Goal: Information Seeking & Learning: Learn about a topic

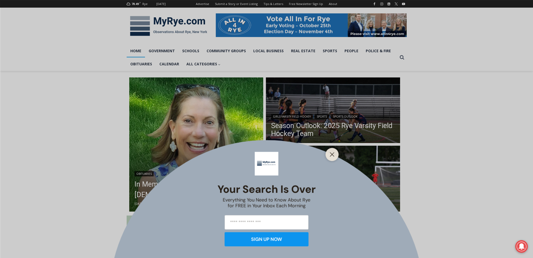
scroll to position [79, 0]
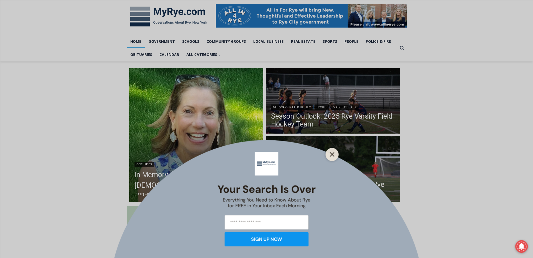
click at [334, 156] on line "Close" at bounding box center [332, 154] width 4 height 4
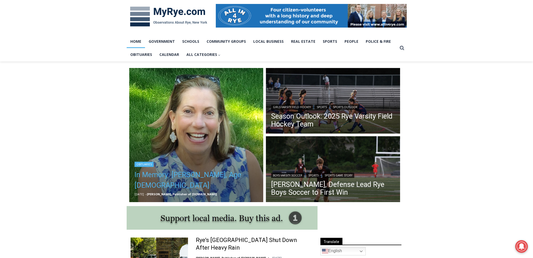
click at [187, 176] on link "In Memory: Maryanne Bardwil Lynch, Age 72" at bounding box center [196, 179] width 124 height 21
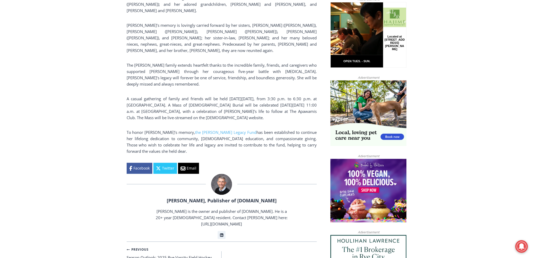
scroll to position [367, 0]
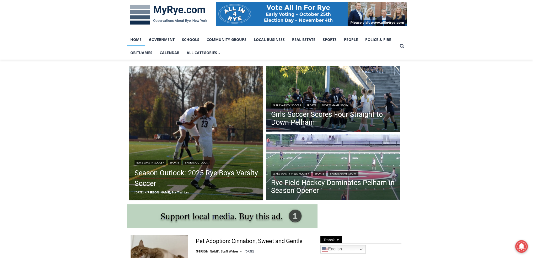
click at [170, 12] on img at bounding box center [169, 14] width 84 height 27
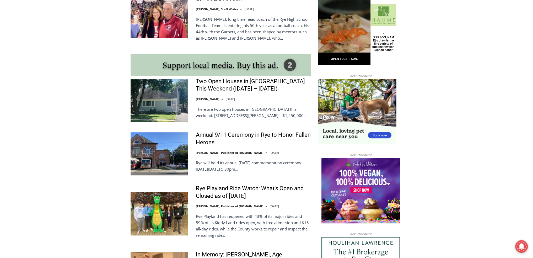
scroll to position [445, 0]
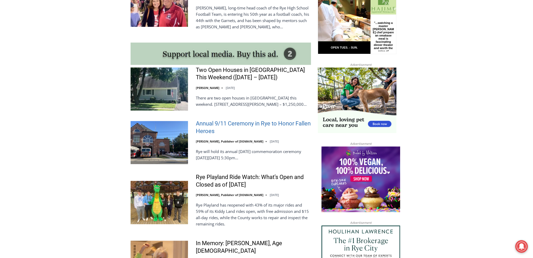
click at [238, 127] on link "Annual 9/11 Ceremony in Rye to Honor Fallen Heroes" at bounding box center [253, 127] width 115 height 15
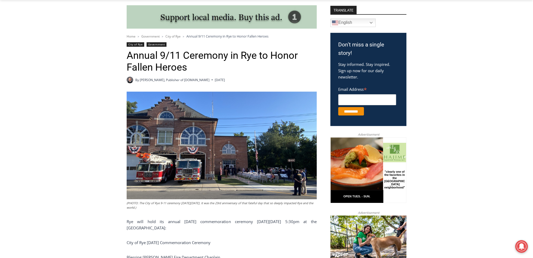
scroll to position [131, 0]
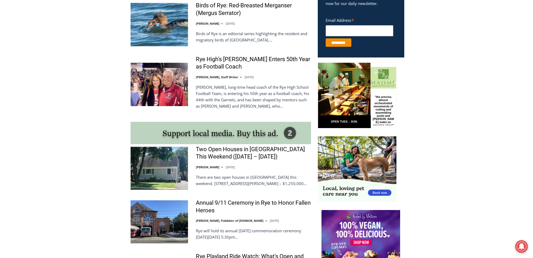
scroll to position [314, 0]
